Goal: Task Accomplishment & Management: Use online tool/utility

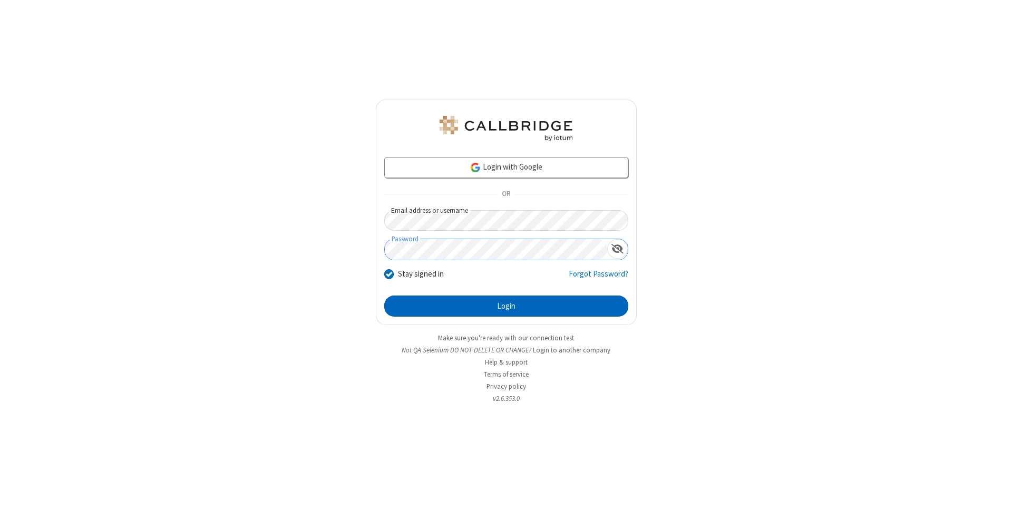
click at [506, 306] on button "Login" at bounding box center [506, 306] width 244 height 21
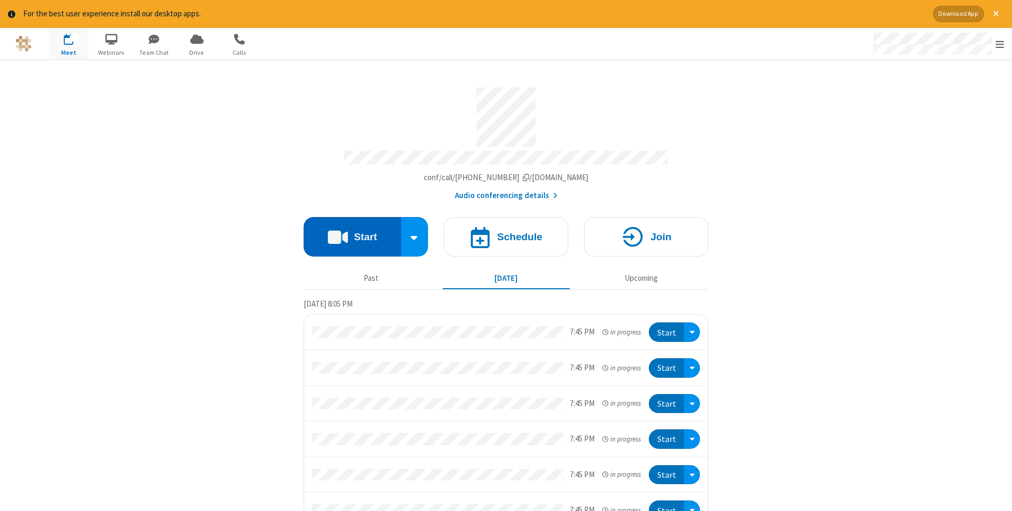
click at [352, 233] on button "Start" at bounding box center [352, 237] width 97 height 40
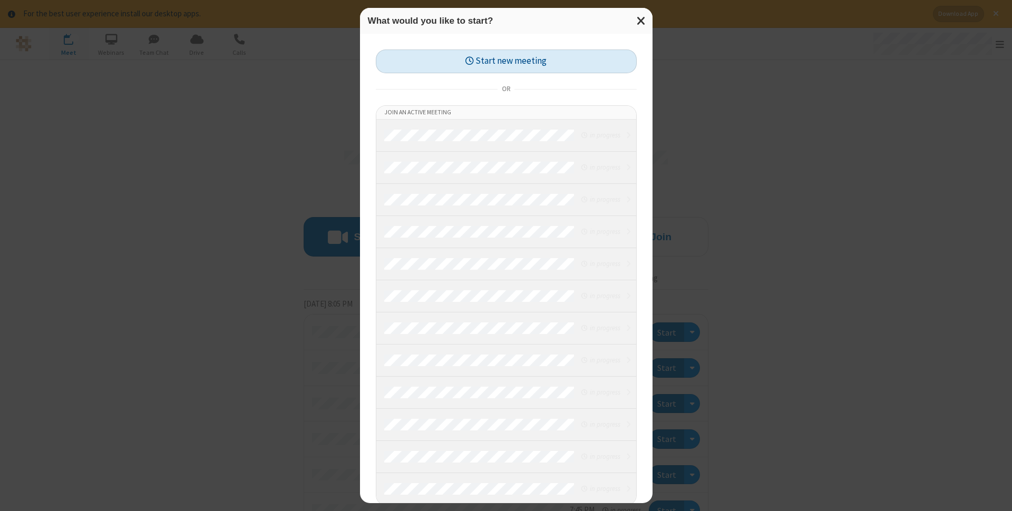
click at [506, 61] on button "Start new meeting" at bounding box center [506, 62] width 261 height 24
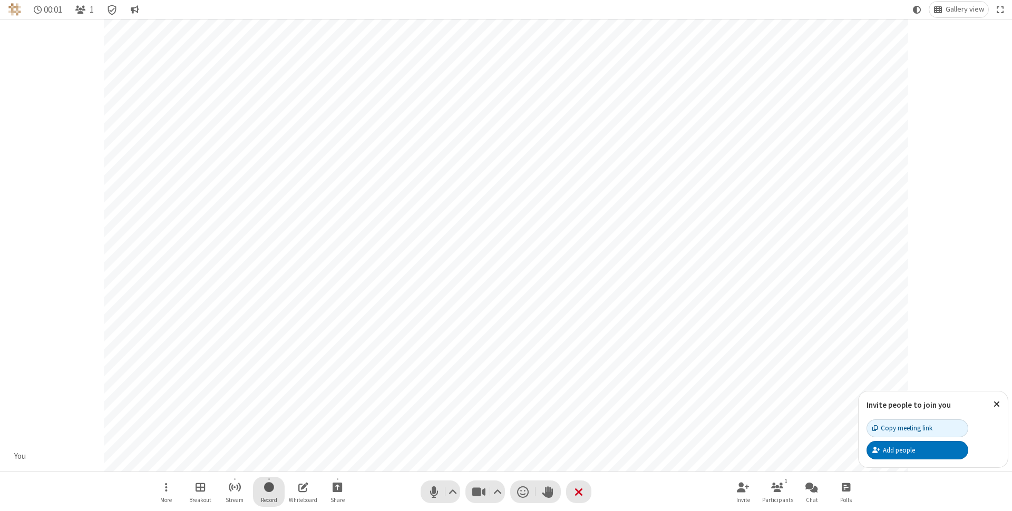
click at [269, 492] on span "Start recording" at bounding box center [269, 487] width 10 height 13
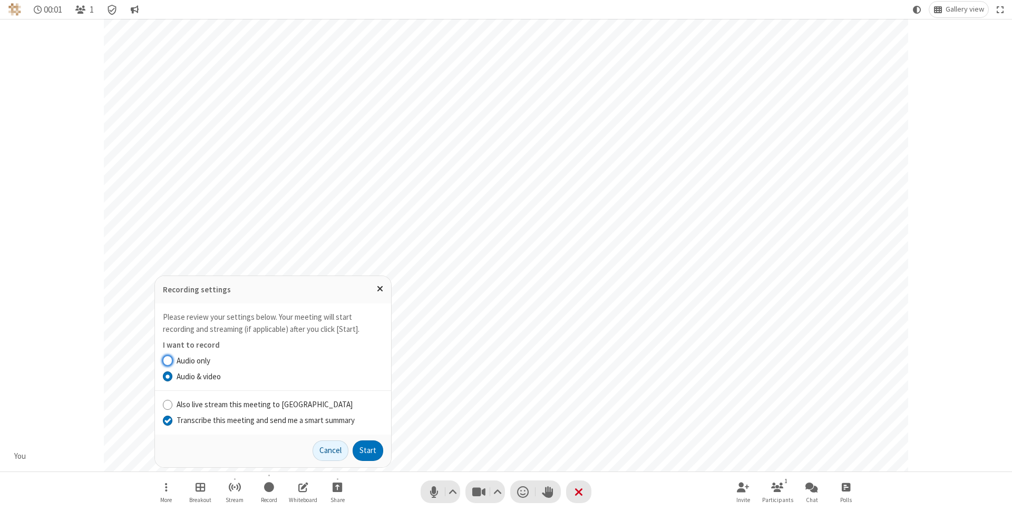
click at [167, 420] on input "Transcribe this meeting and send me a smart summary" at bounding box center [168, 420] width 10 height 11
click at [279, 376] on label "Audio & video" at bounding box center [280, 377] width 207 height 12
click at [173, 376] on input "Audio & video" at bounding box center [168, 376] width 10 height 11
click at [368, 451] on button "Start" at bounding box center [368, 451] width 31 height 21
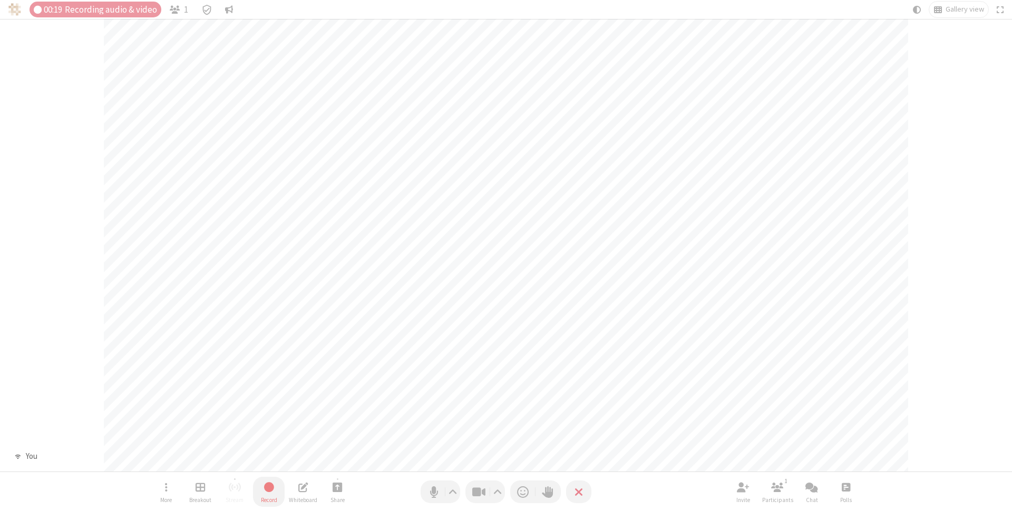
click at [269, 492] on span "Stop recording" at bounding box center [268, 488] width 13 height 14
